Goal: Information Seeking & Learning: Understand process/instructions

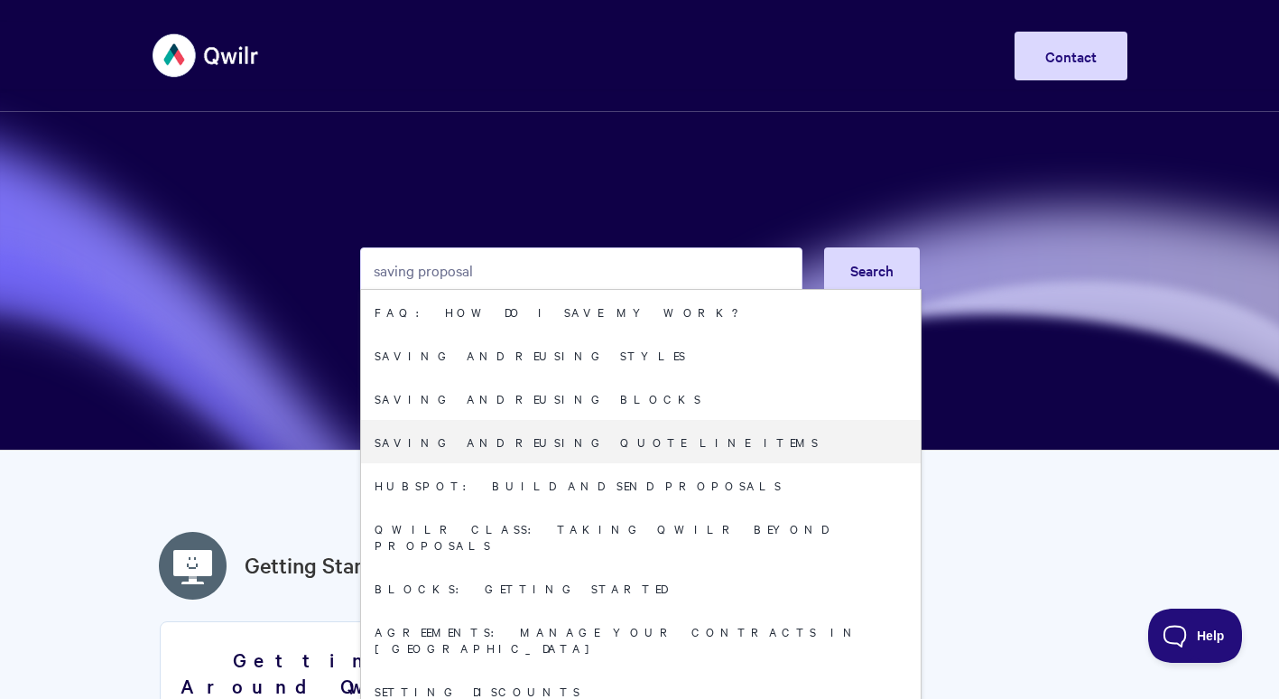
type input "saving proposals"
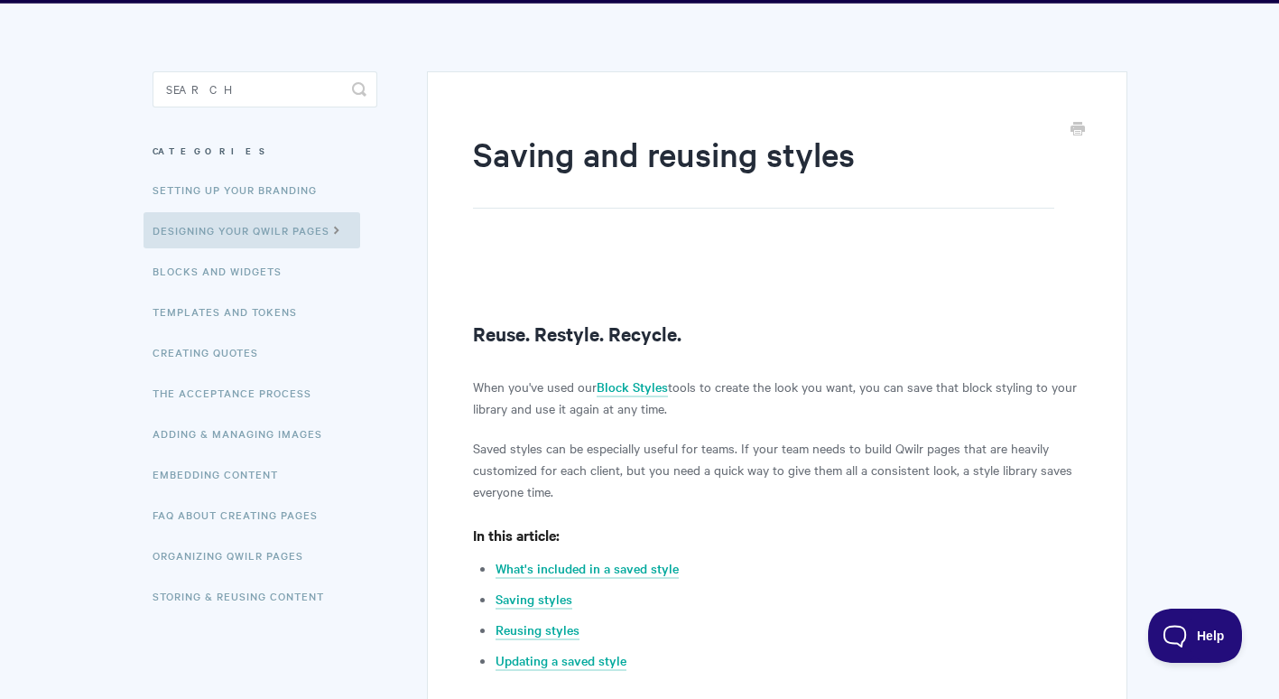
scroll to position [144, 0]
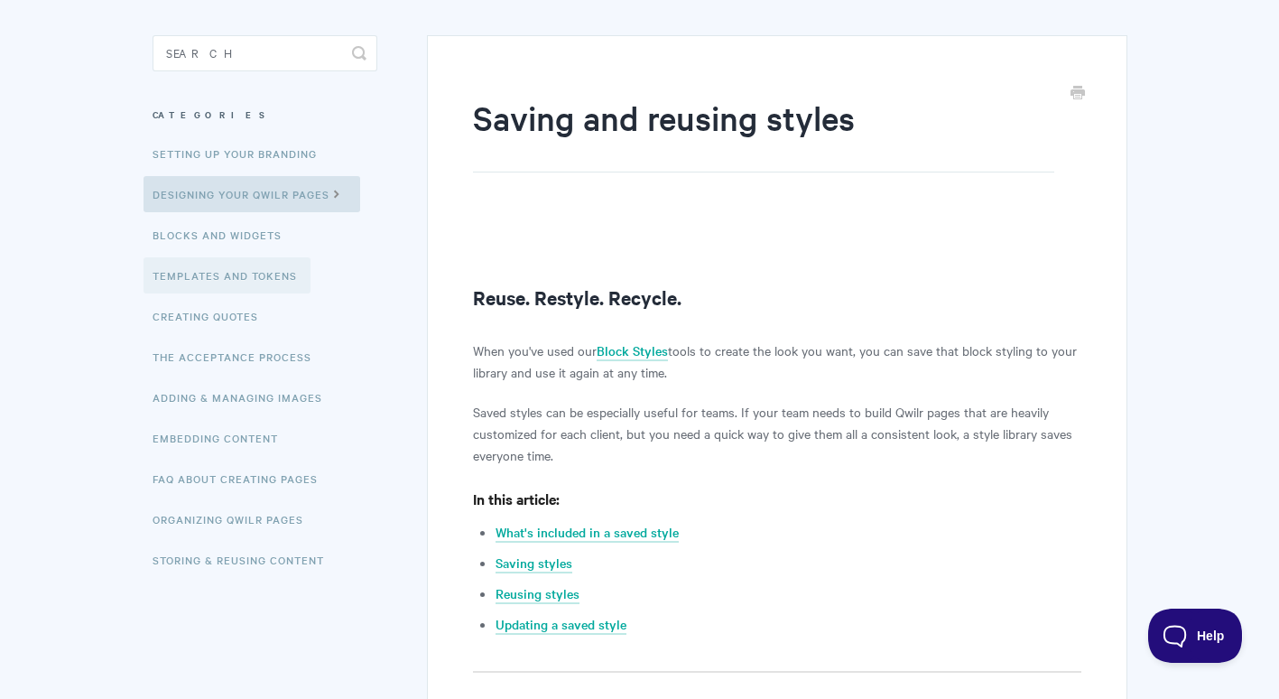
click at [230, 272] on link "Templates and Tokens" at bounding box center [227, 275] width 167 height 36
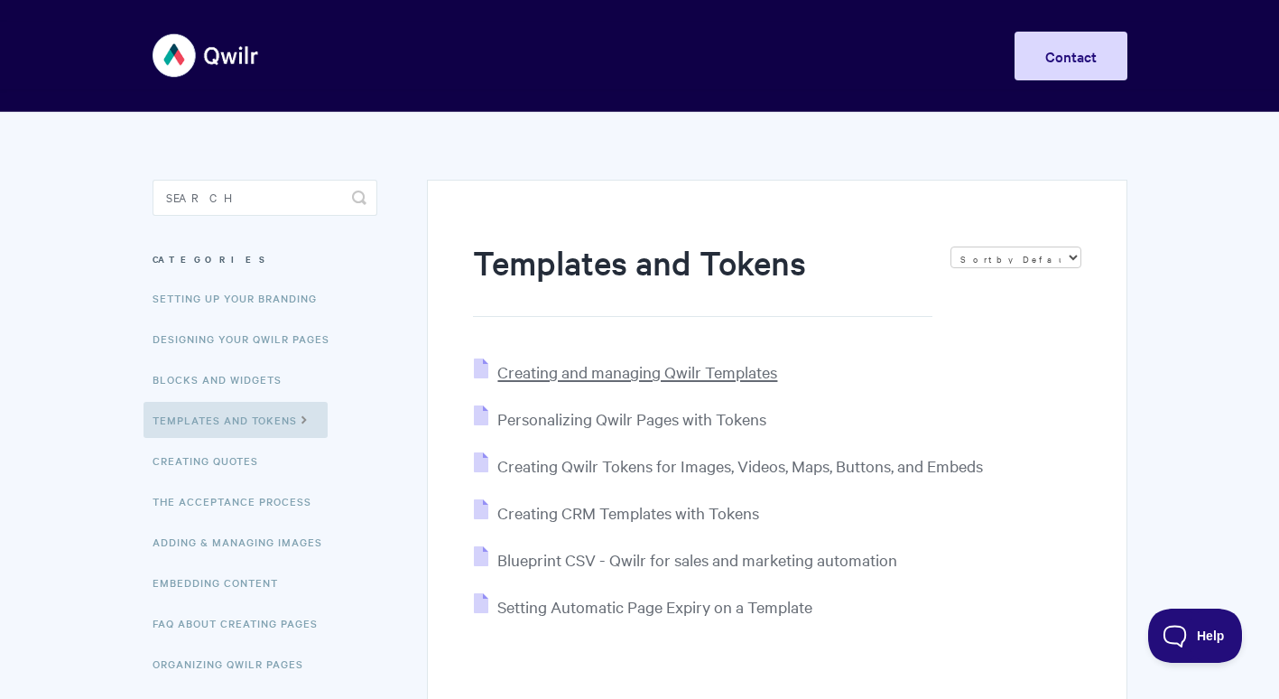
click at [616, 365] on span "Creating and managing Qwilr Templates" at bounding box center [637, 371] width 280 height 21
